Goal: Information Seeking & Learning: Learn about a topic

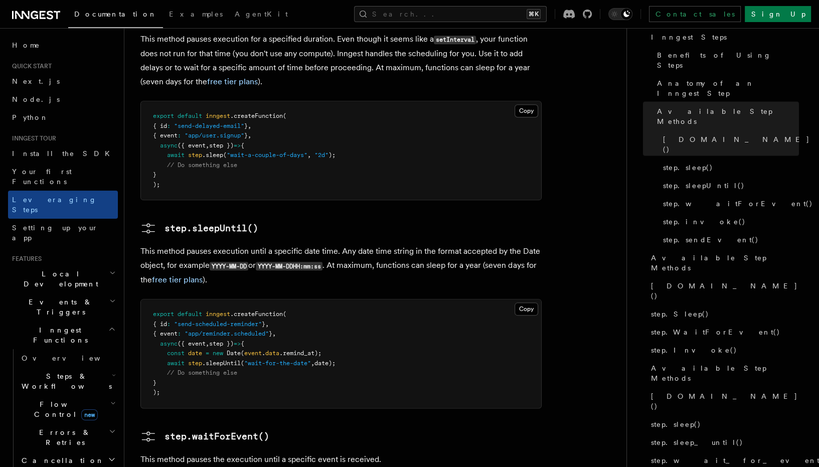
scroll to position [1275, 0]
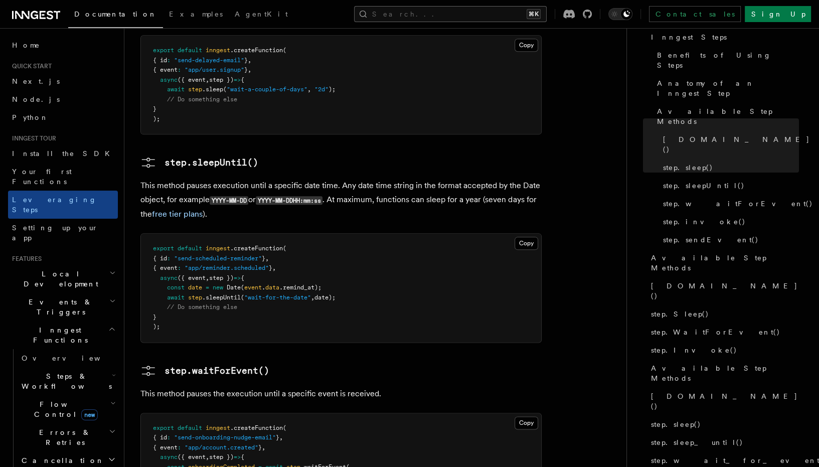
click at [486, 16] on button "Search... ⌘K" at bounding box center [450, 14] width 192 height 16
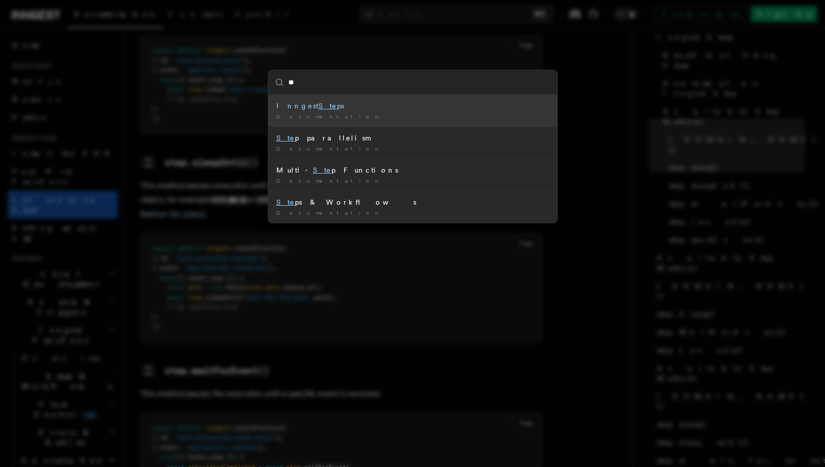
type input "*"
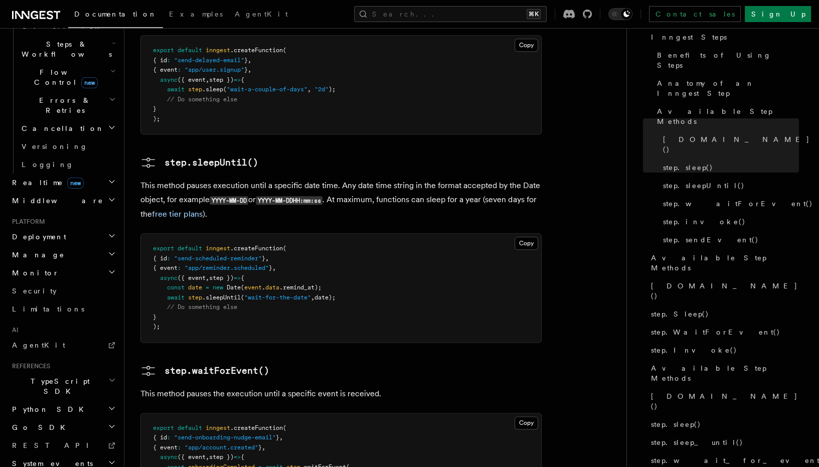
scroll to position [335, 0]
click at [457, 11] on button "Search... ⌘K" at bounding box center [450, 14] width 192 height 16
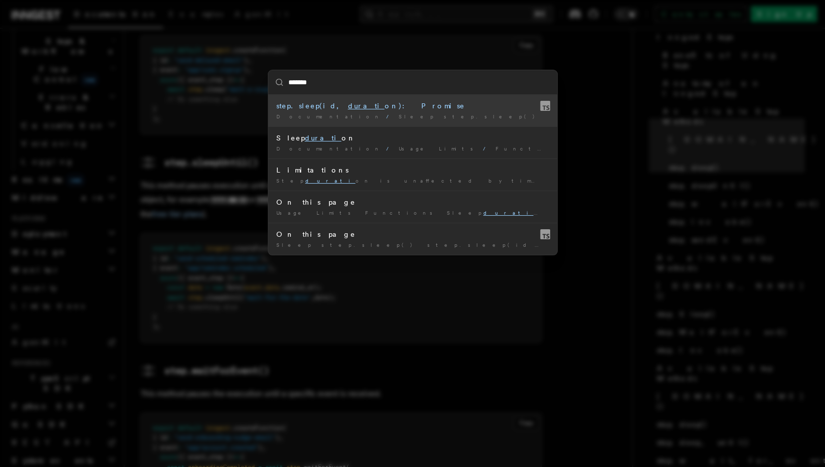
type input "********"
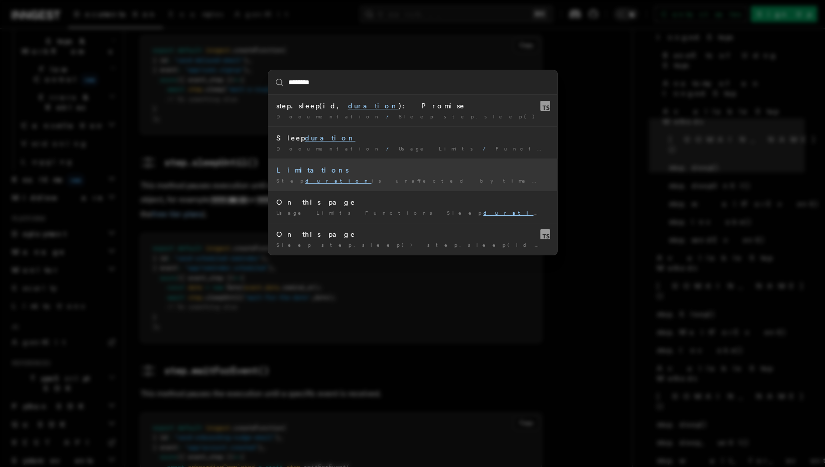
click at [377, 182] on div "Step duration is unaffected by timeouts. For example, a 5 …" at bounding box center [412, 181] width 273 height 8
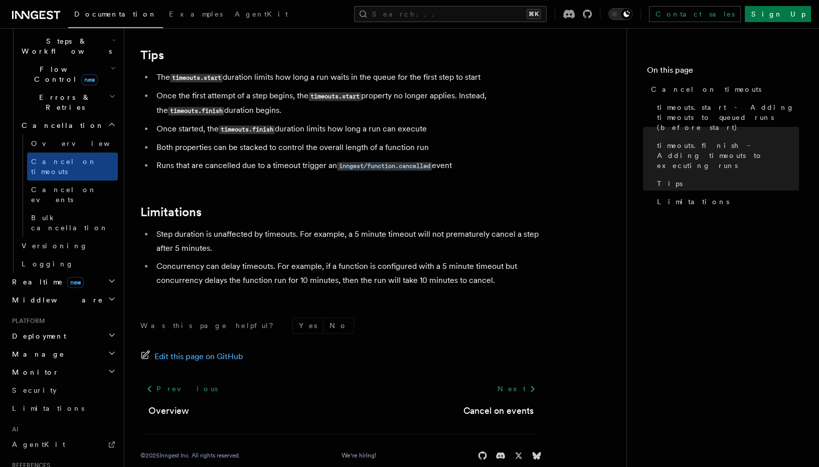
scroll to position [921, 0]
